Goal: Check status

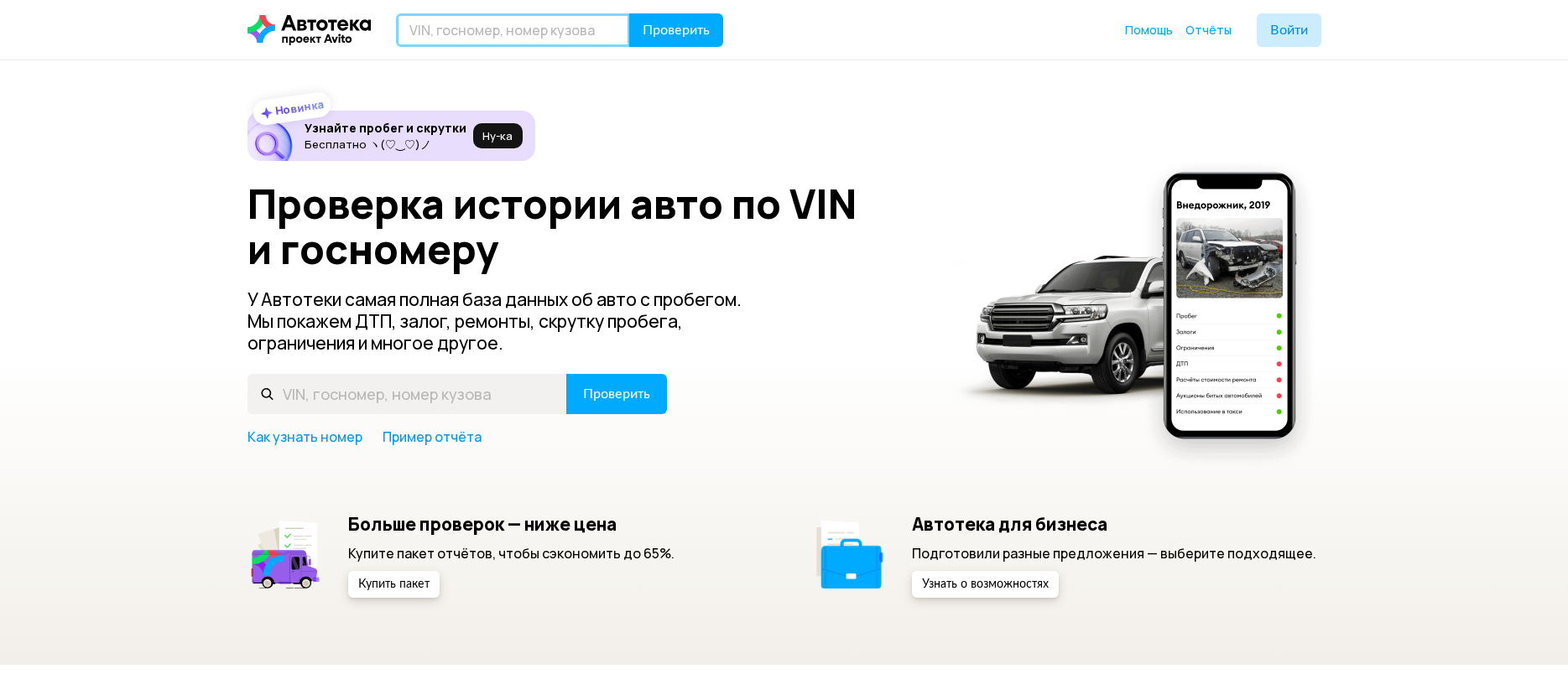
click at [499, 21] on input "text" at bounding box center [513, 30] width 234 height 34
paste input "[VEHICLE_IDENTIFICATION_NUMBER]"
type input "[VEHICLE_IDENTIFICATION_NUMBER]"
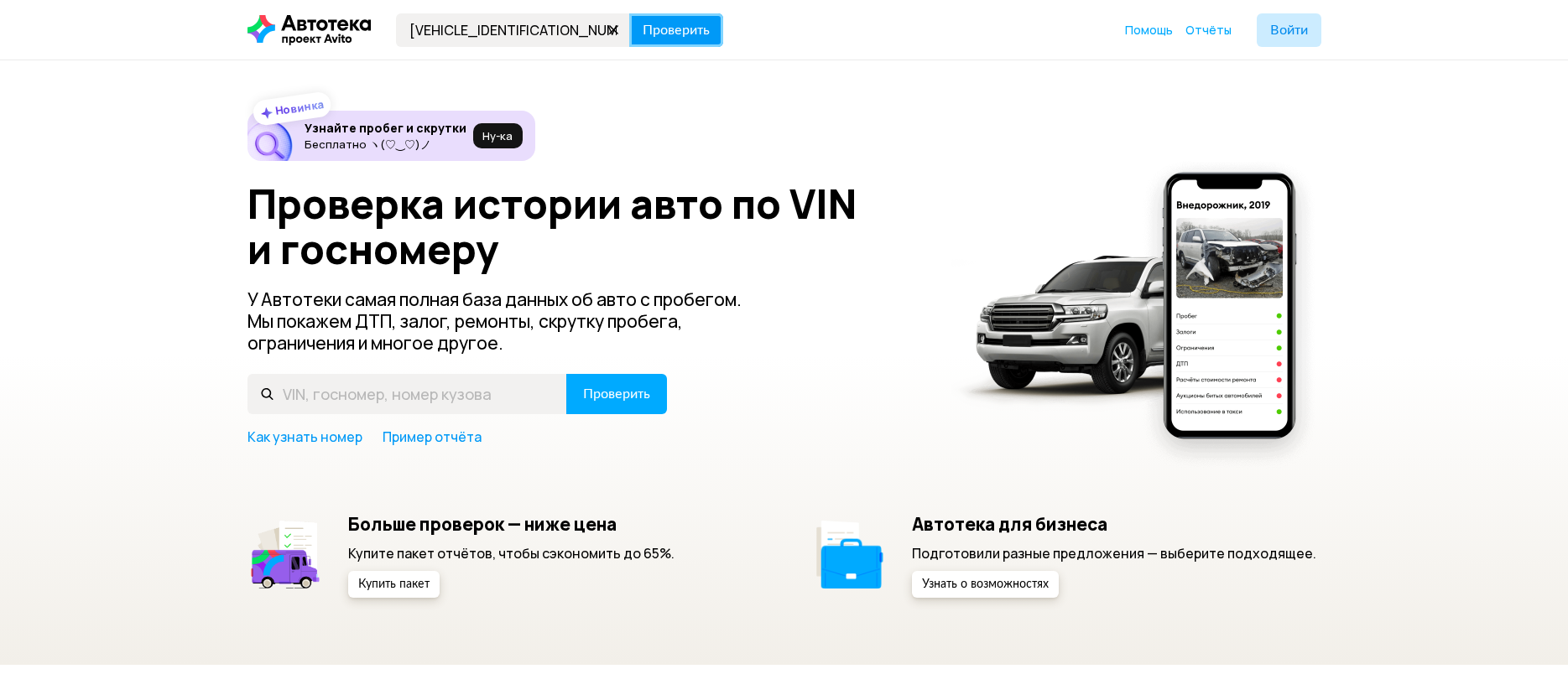
click at [720, 30] on button "Проверить" at bounding box center [676, 30] width 94 height 34
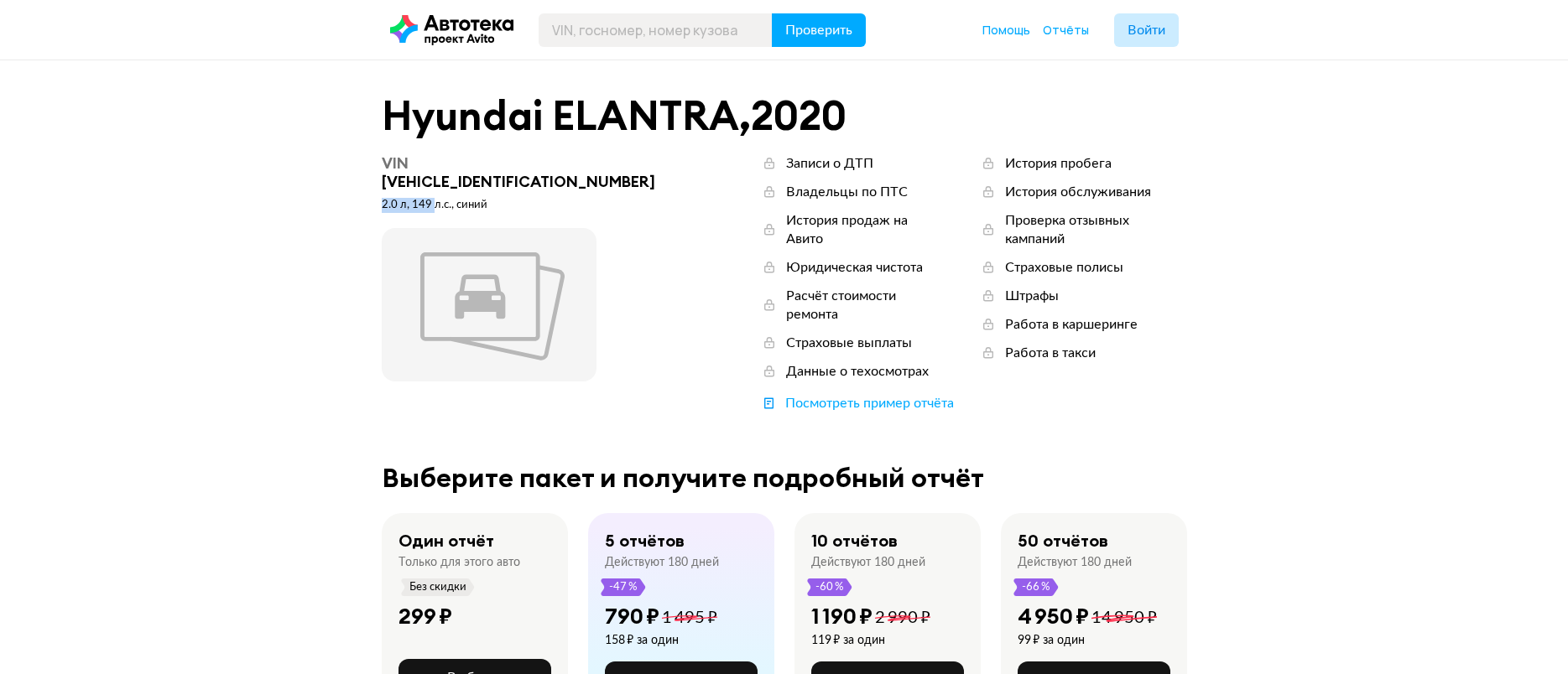
drag, startPoint x: 374, startPoint y: 184, endPoint x: 433, endPoint y: 188, distance: 59.1
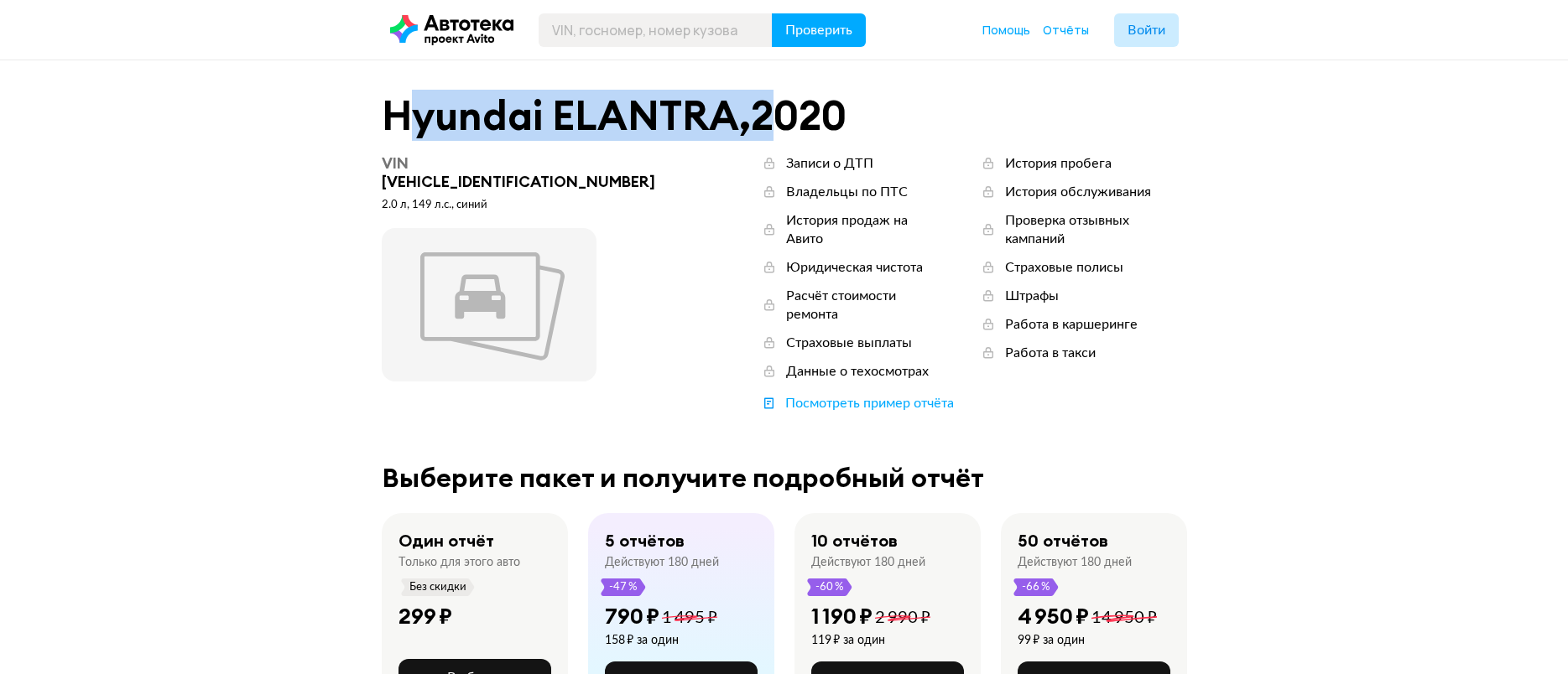
drag, startPoint x: 413, startPoint y: 119, endPoint x: 771, endPoint y: 110, distance: 358.1
click at [777, 110] on div "Hyundai ELANTRA , 2020" at bounding box center [784, 116] width 806 height 43
click at [768, 110] on div "Hyundai ELANTRA , 2020" at bounding box center [784, 116] width 806 height 43
drag, startPoint x: 856, startPoint y: 114, endPoint x: 392, endPoint y: 109, distance: 464.0
click at [392, 109] on div "Hyundai ELANTRA , 2020" at bounding box center [784, 116] width 806 height 43
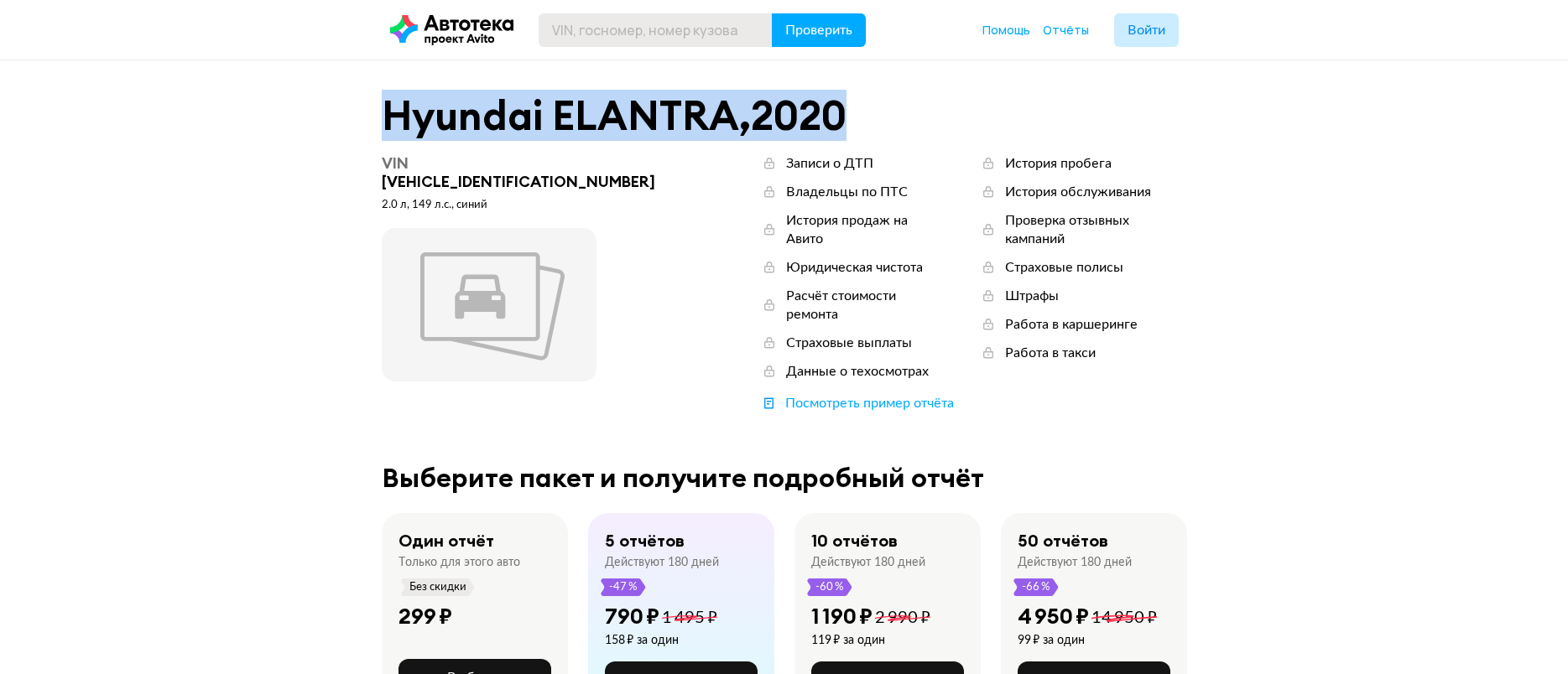
copy div "Hyundai ELANTRA , 2020"
